Goal: Task Accomplishment & Management: Complete application form

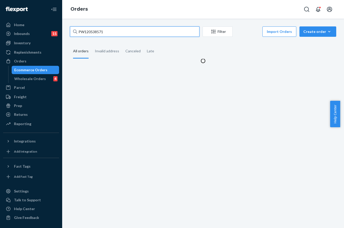
click at [109, 33] on input "PW120538571" at bounding box center [134, 31] width 129 height 10
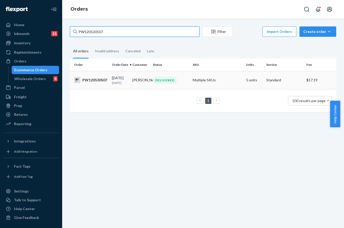
type input "PW120530507"
click at [152, 81] on div "DELIVERED" at bounding box center [171, 80] width 38 height 7
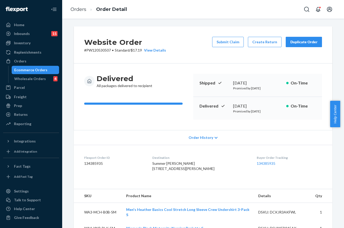
click at [100, 52] on p "# PW120530507 • Standard / $17.19 View Details" at bounding box center [125, 50] width 82 height 5
copy p "PW120530507"
click at [232, 44] on button "Submit Claim" at bounding box center [228, 42] width 32 height 10
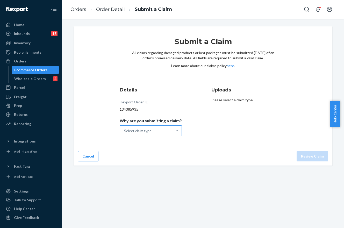
click at [147, 128] on div "Select claim type" at bounding box center [146, 130] width 52 height 10
click at [124, 128] on input "Why are you submitting a claim? Select claim type" at bounding box center [124, 130] width 1 height 5
click at [148, 175] on div "Missing product" at bounding box center [151, 174] width 60 height 10
click at [124, 133] on input "Why are you submitting a claim? option Missing product focused, 4 of 4. 4 resul…" at bounding box center [124, 130] width 1 height 5
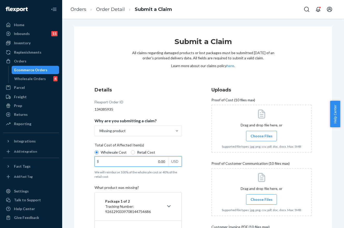
click at [156, 160] on input "0.00" at bounding box center [131, 161] width 73 height 10
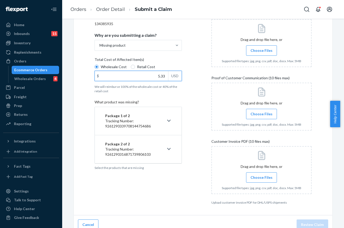
scroll to position [92, 0]
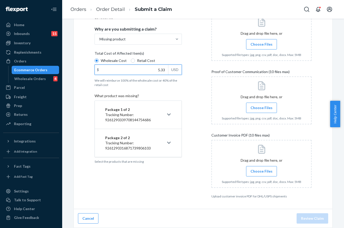
type input "5.33"
click at [152, 122] on p "Tracking Number: 9261290339708144754686" at bounding box center [134, 117] width 59 height 10
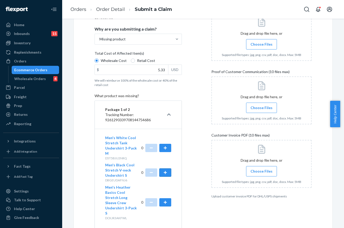
click at [166, 172] on button "button" at bounding box center [165, 172] width 12 height 8
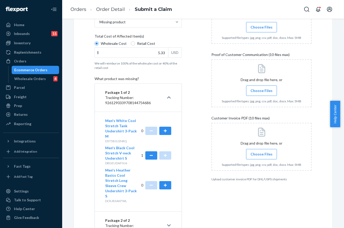
scroll to position [69, 0]
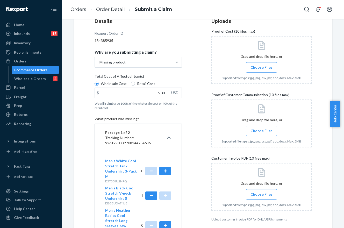
click at [261, 67] on span "Choose Files" at bounding box center [261, 67] width 22 height 5
click at [261, 67] on input "Choose Files" at bounding box center [261, 67] width 0 height 6
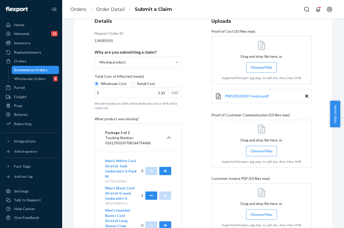
click at [265, 147] on label "Choose Files" at bounding box center [261, 151] width 31 height 10
click at [261, 148] on input "Choose Files" at bounding box center [261, 151] width 0 height 6
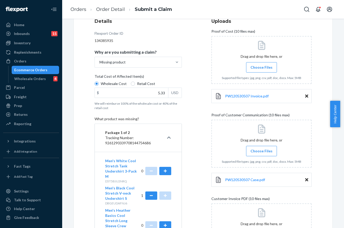
scroll to position [120, 0]
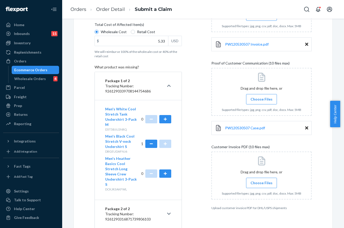
click at [261, 185] on span "Choose Files" at bounding box center [261, 182] width 22 height 5
click at [261, 185] on input "Choose Files" at bounding box center [261, 183] width 0 height 6
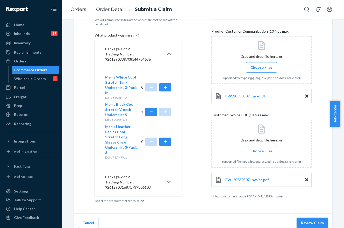
click at [305, 220] on button "Review Claim" at bounding box center [312, 222] width 32 height 10
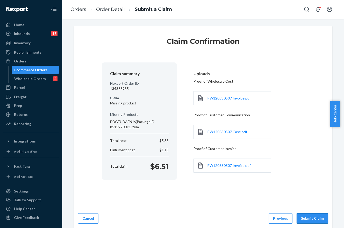
click at [318, 215] on button "Submit Claim" at bounding box center [312, 218] width 32 height 10
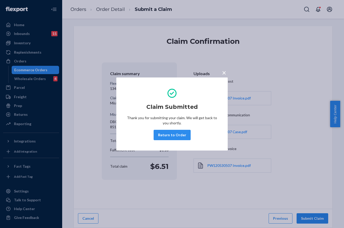
drag, startPoint x: 224, startPoint y: 71, endPoint x: 228, endPoint y: 77, distance: 7.4
click at [224, 71] on span "×" at bounding box center [224, 72] width 4 height 9
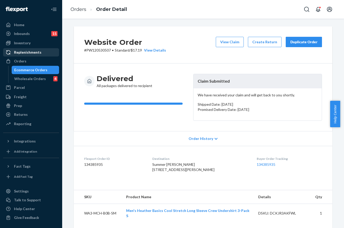
drag, startPoint x: 40, startPoint y: 59, endPoint x: 54, endPoint y: 52, distance: 15.3
click at [40, 59] on div "Orders" at bounding box center [31, 60] width 55 height 7
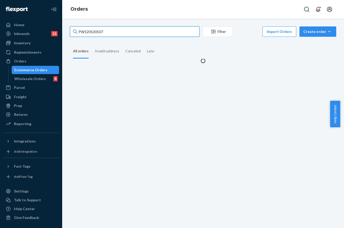
click at [96, 33] on input "PW120530507" at bounding box center [134, 31] width 129 height 10
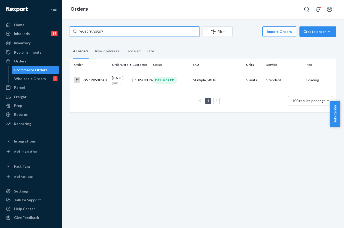
paste input "42264"
type input "PW120542264"
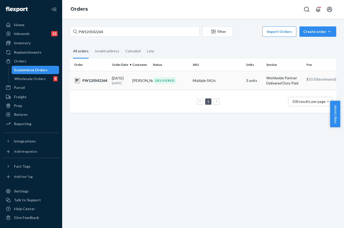
click at [180, 77] on td "DELIVERED" at bounding box center [171, 80] width 40 height 19
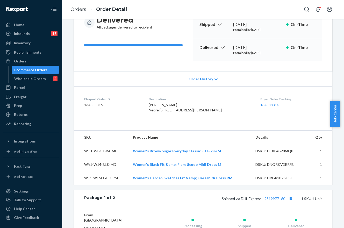
scroll to position [8, 0]
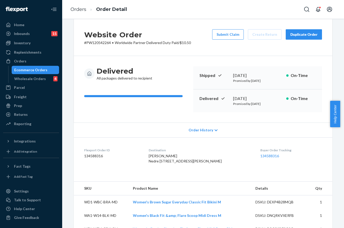
drag, startPoint x: 233, startPoint y: 34, endPoint x: 242, endPoint y: 34, distance: 9.3
click at [233, 34] on button "Submit Claim" at bounding box center [228, 34] width 32 height 10
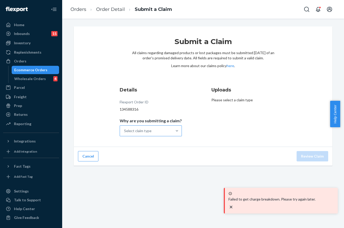
click at [131, 134] on div "Select claim type" at bounding box center [146, 130] width 52 height 10
click at [124, 133] on input "Why are you submitting a claim? Select claim type" at bounding box center [124, 130] width 1 height 5
click at [145, 175] on div "Missing product" at bounding box center [151, 174] width 60 height 10
click at [124, 133] on input "Why are you submitting a claim? option Missing product focused, 4 of 4. 4 resul…" at bounding box center [124, 130] width 1 height 5
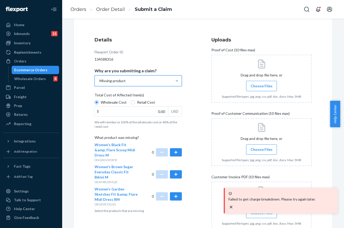
scroll to position [52, 0]
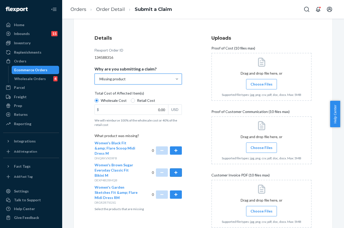
click at [175, 168] on button "button" at bounding box center [176, 172] width 12 height 8
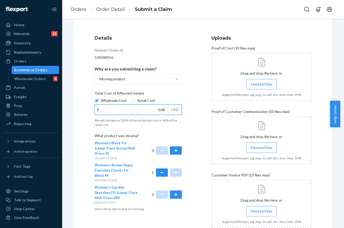
click at [153, 108] on input "0.00" at bounding box center [131, 110] width 73 height 10
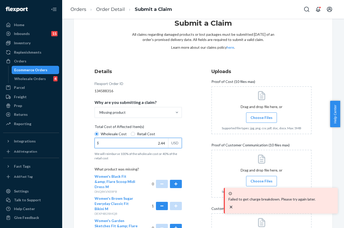
scroll to position [14, 0]
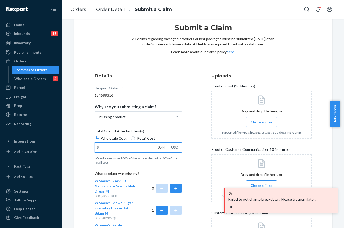
type input "2.44"
click at [261, 120] on span "Choose Files" at bounding box center [261, 121] width 22 height 5
click at [261, 120] on input "Choose Files" at bounding box center [261, 122] width 0 height 6
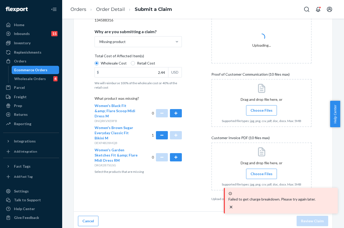
scroll to position [92, 0]
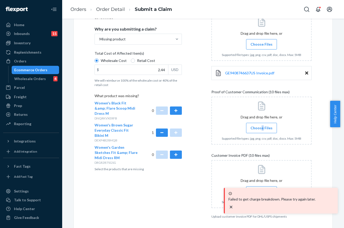
click at [260, 127] on span "Choose Files" at bounding box center [261, 127] width 22 height 5
click at [255, 127] on span "Choose Files" at bounding box center [261, 127] width 22 height 5
click at [261, 127] on input "Choose Files" at bounding box center [261, 128] width 0 height 6
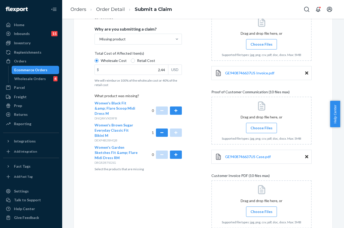
click at [260, 208] on label "Choose Files" at bounding box center [261, 211] width 31 height 10
click at [261, 209] on input "Choose Files" at bounding box center [261, 212] width 0 height 6
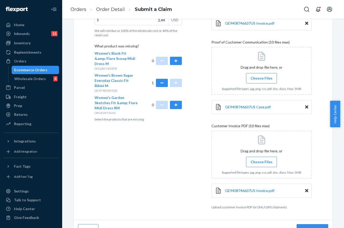
scroll to position [152, 0]
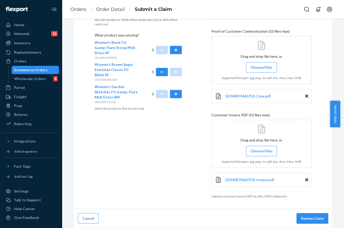
click at [310, 220] on button "Review Claim" at bounding box center [312, 218] width 32 height 10
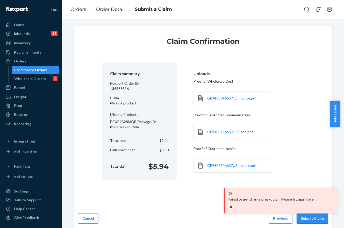
click at [307, 219] on button "Submit Claim" at bounding box center [312, 218] width 32 height 10
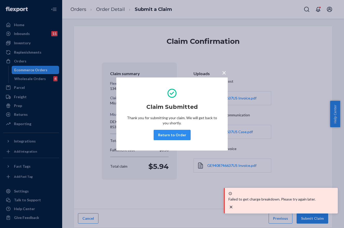
click at [225, 73] on span "×" at bounding box center [224, 72] width 4 height 9
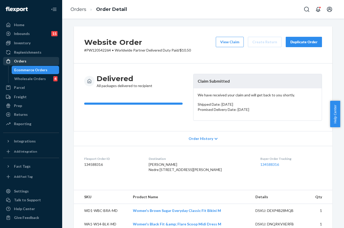
click at [34, 60] on div "Orders" at bounding box center [31, 60] width 55 height 7
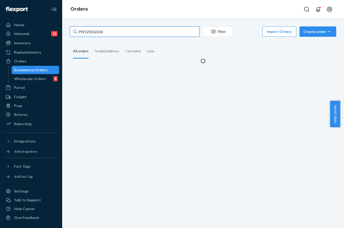
click at [110, 32] on input "PW120542264" at bounding box center [134, 31] width 129 height 10
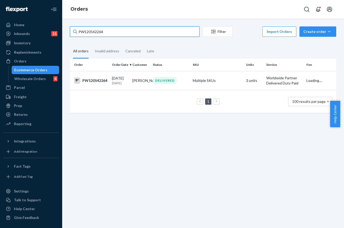
click at [110, 32] on input "PW120542264" at bounding box center [134, 31] width 129 height 10
paste input "50992"
type input "PW120550992"
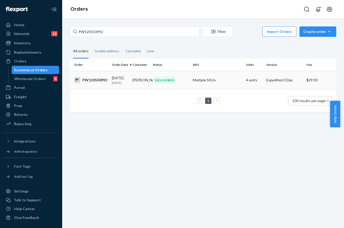
click at [146, 80] on td "[PERSON_NAME]" at bounding box center [140, 80] width 20 height 18
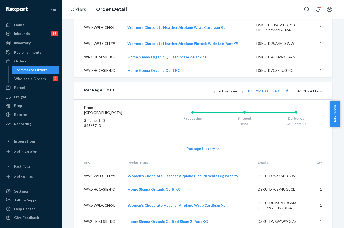
scroll to position [206, 0]
